Goal: Navigation & Orientation: Find specific page/section

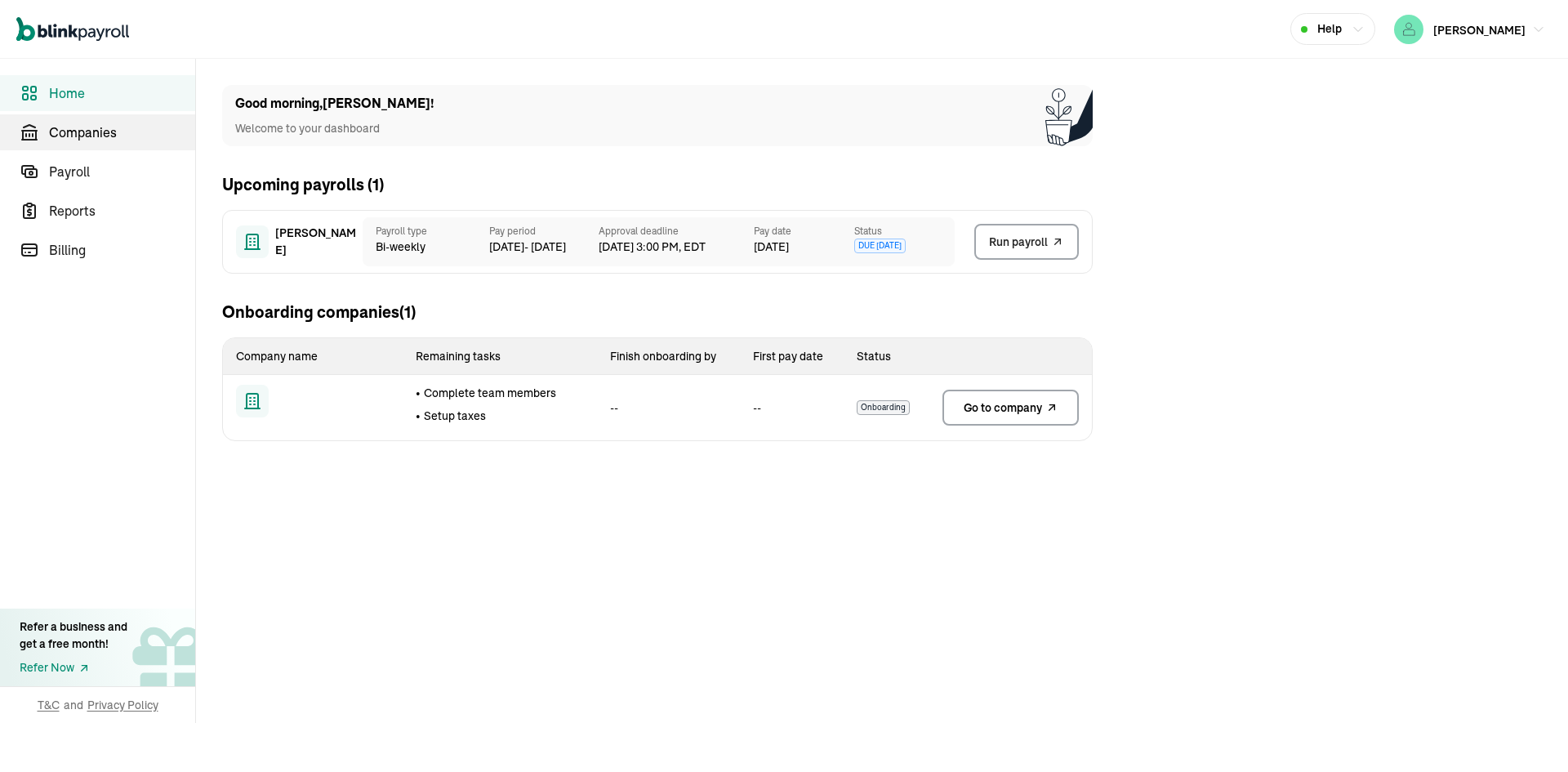
click at [82, 139] on span "Companies" at bounding box center [122, 133] width 146 height 20
click at [71, 182] on link "Payroll" at bounding box center [97, 172] width 195 height 36
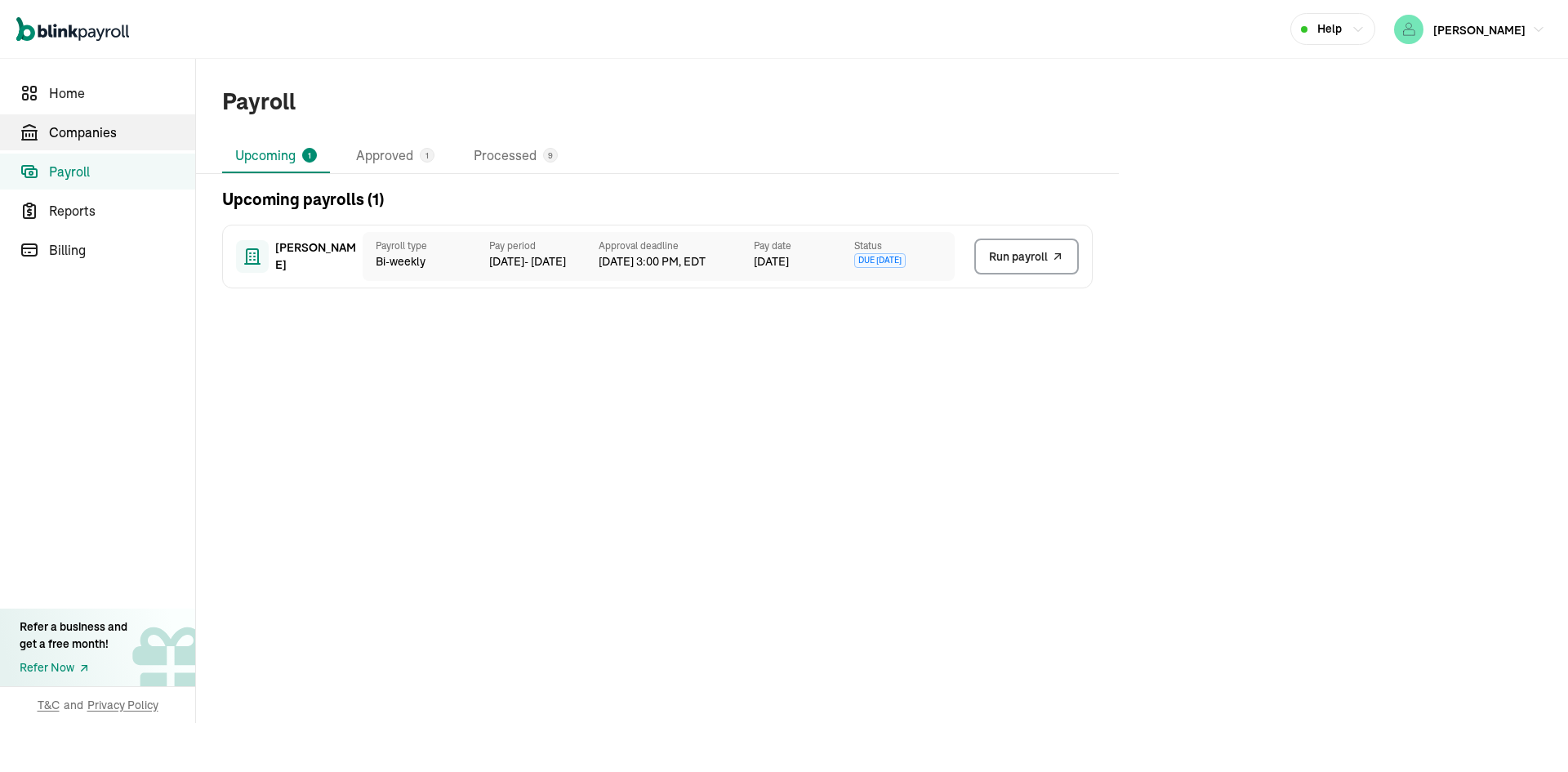
click at [101, 119] on link "Companies" at bounding box center [97, 132] width 195 height 36
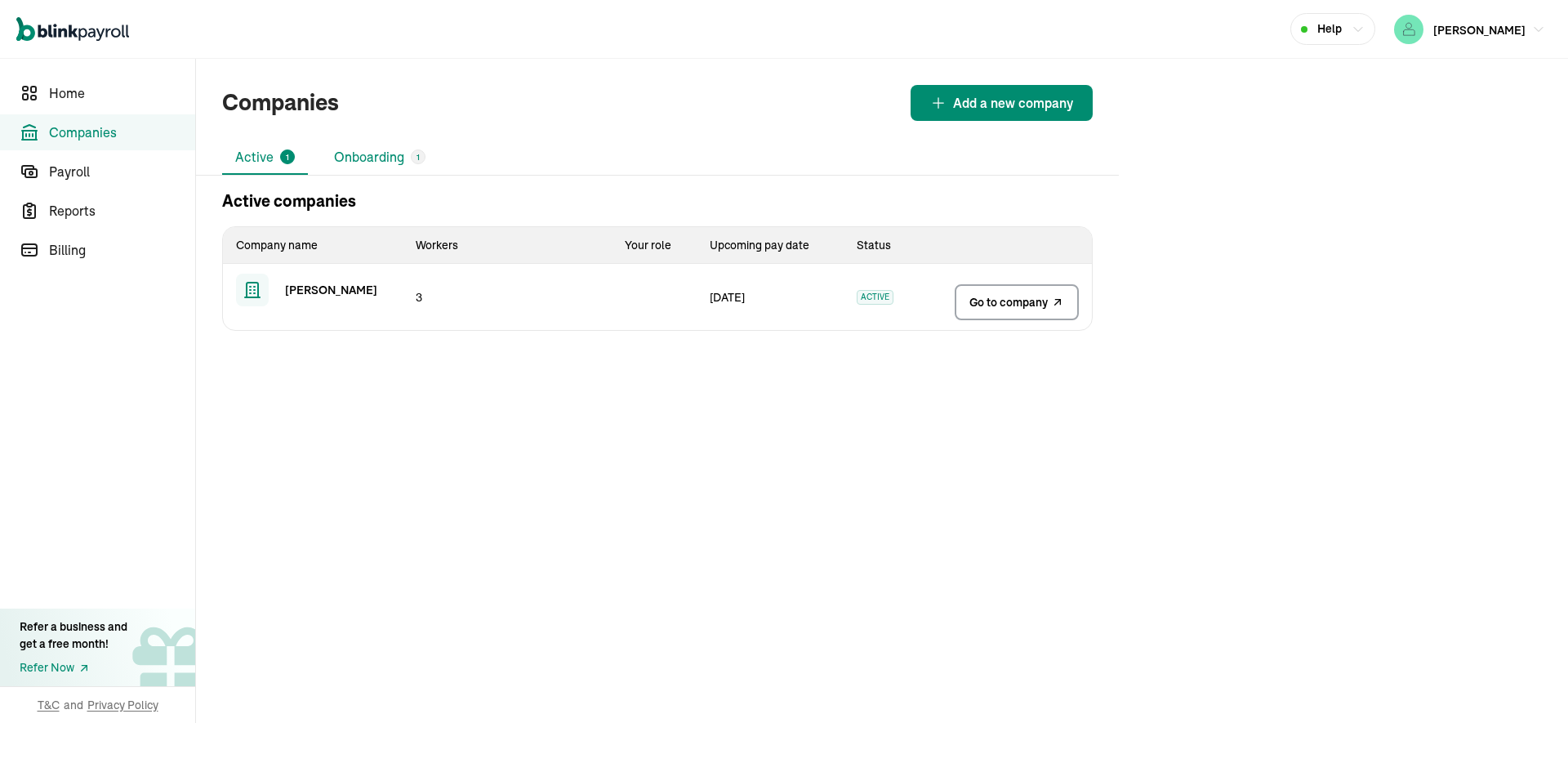
click at [381, 159] on li "Onboarding 1" at bounding box center [380, 158] width 118 height 34
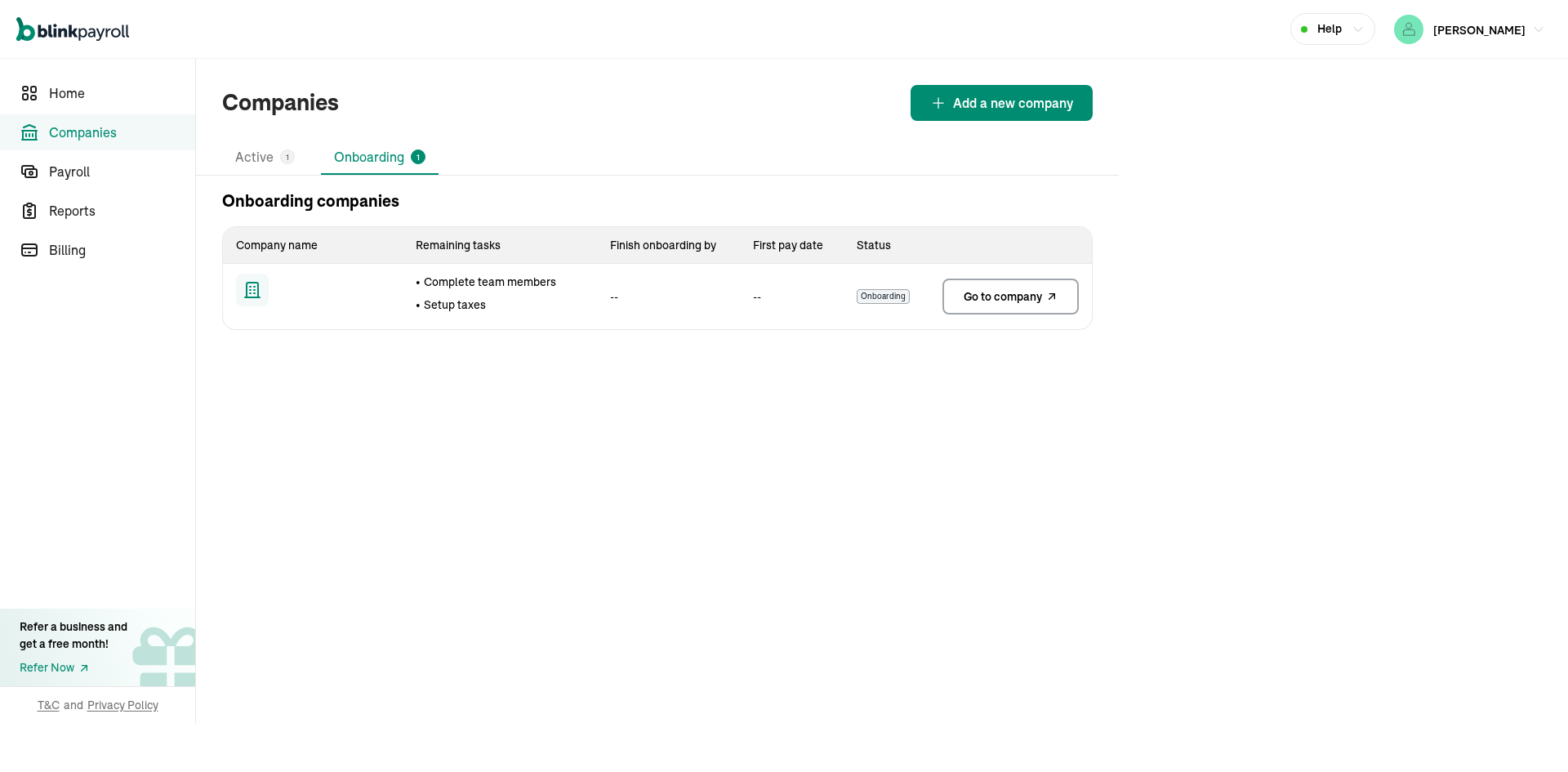
click at [1002, 297] on span "Go to company" at bounding box center [1003, 297] width 78 height 16
click at [92, 162] on span "Payroll" at bounding box center [122, 172] width 146 height 20
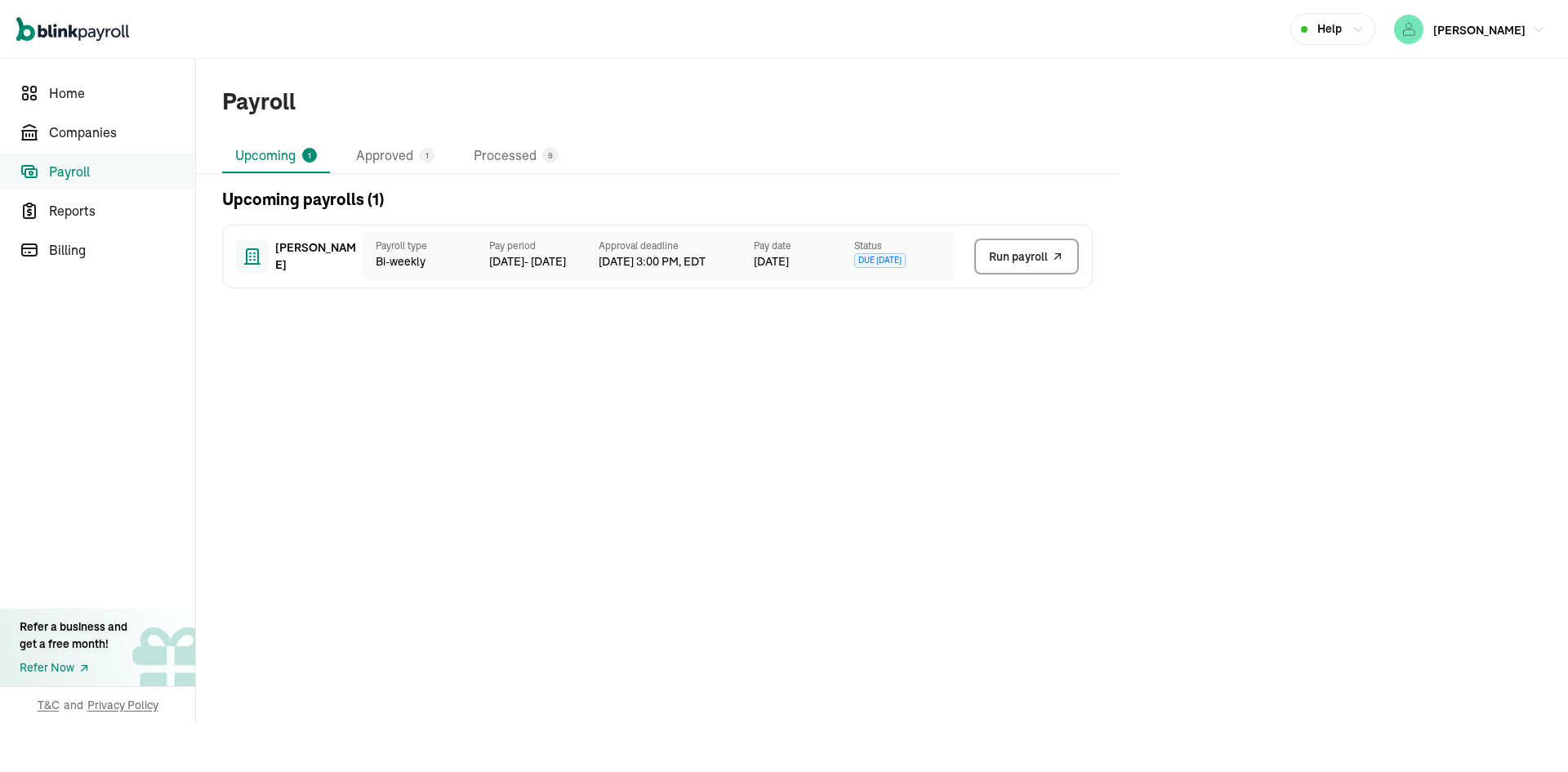
drag, startPoint x: 1018, startPoint y: 297, endPoint x: 964, endPoint y: 392, distance: 109.3
click at [968, 391] on main "Payroll Upcoming 1 Approved 1 Processed 9 Upcoming payrolls ( 1 ) [PERSON_NAME]…" at bounding box center [881, 416] width 1372 height 714
